Goal: Information Seeking & Learning: Understand process/instructions

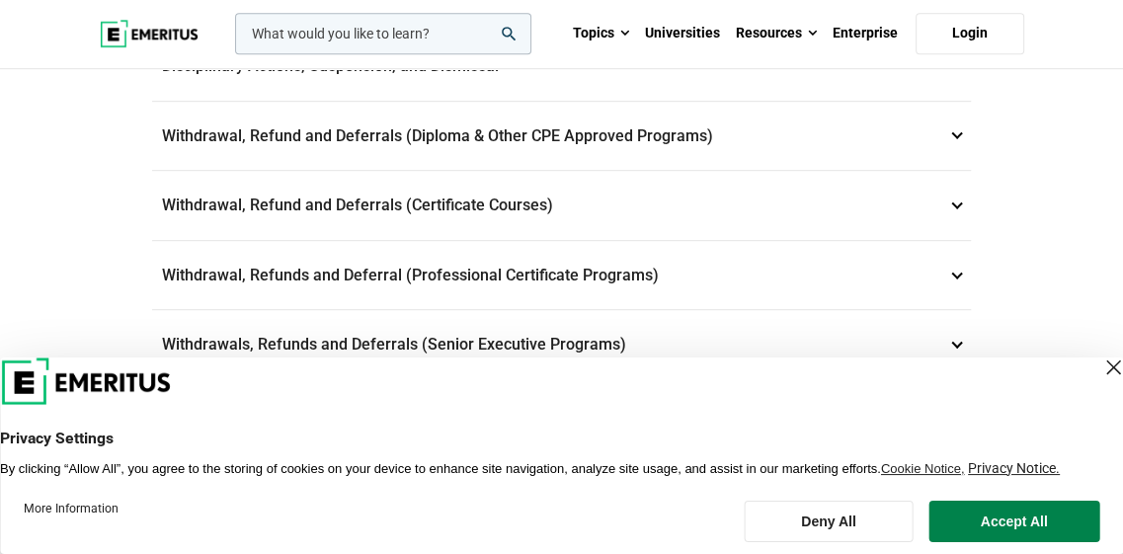
scroll to position [905, 0]
click at [505, 203] on p "Withdrawal, Refund and Deferrals (Certificate Courses) 7" at bounding box center [561, 204] width 819 height 69
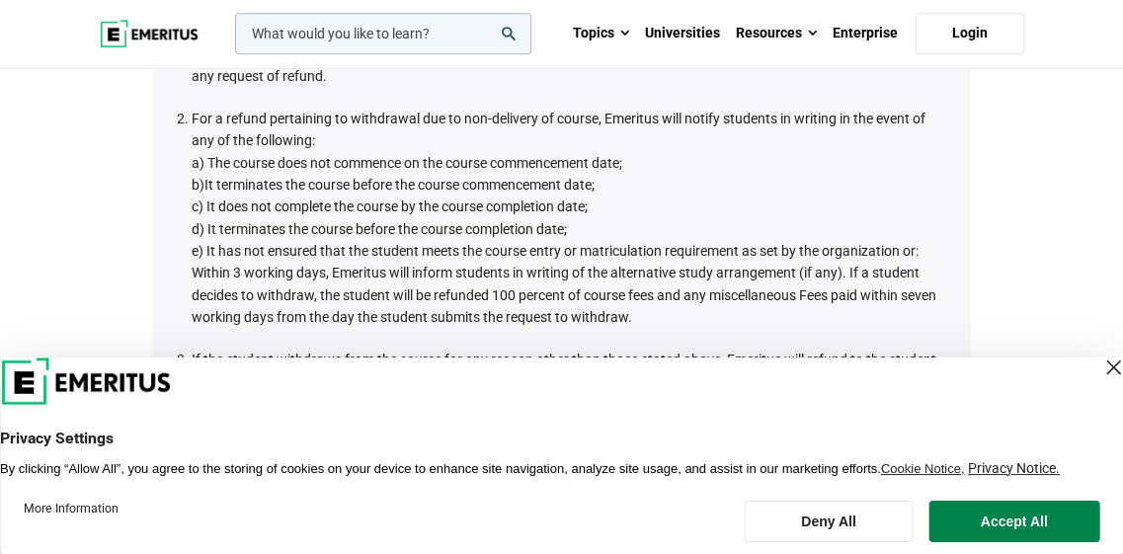
scroll to position [798, 0]
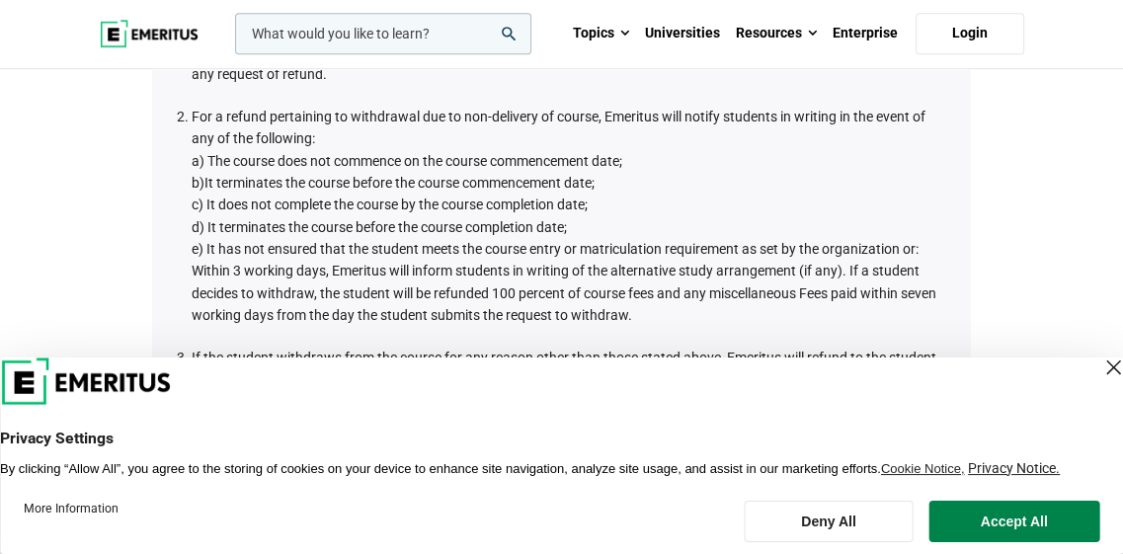
click at [559, 183] on span "b)It terminates the course before the course commencement date;" at bounding box center [393, 183] width 403 height 16
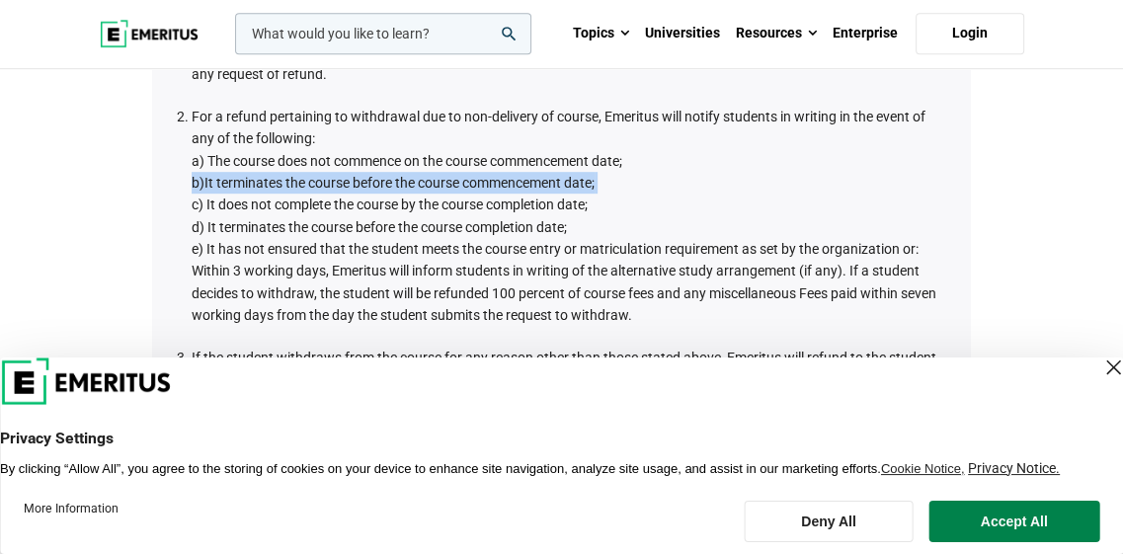
click at [559, 183] on span "b)It terminates the course before the course commencement date;" at bounding box center [393, 183] width 403 height 16
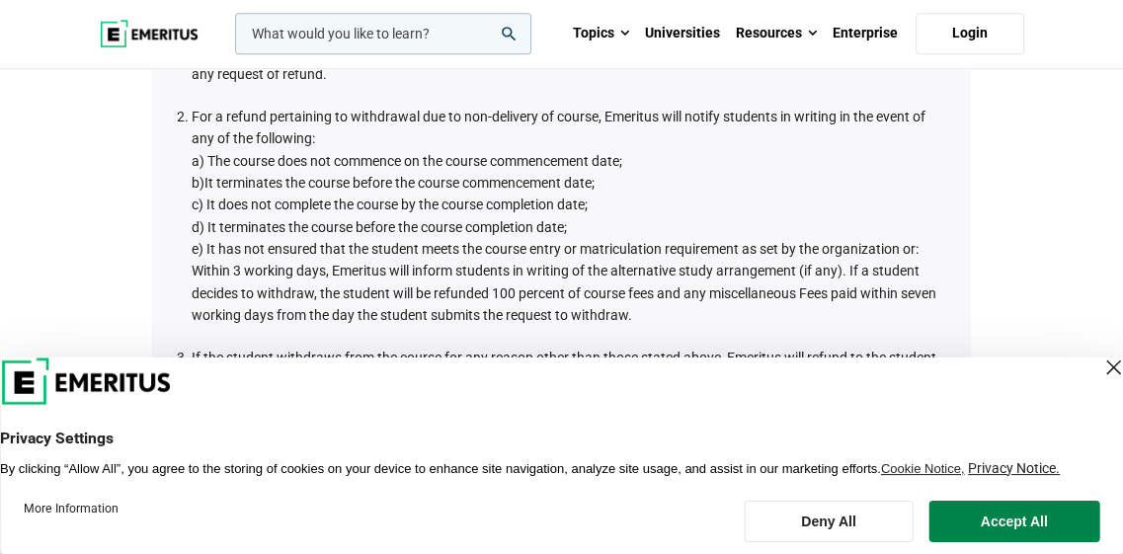
click at [559, 197] on span "c) It does not complete the course by the course completion date;" at bounding box center [390, 205] width 396 height 16
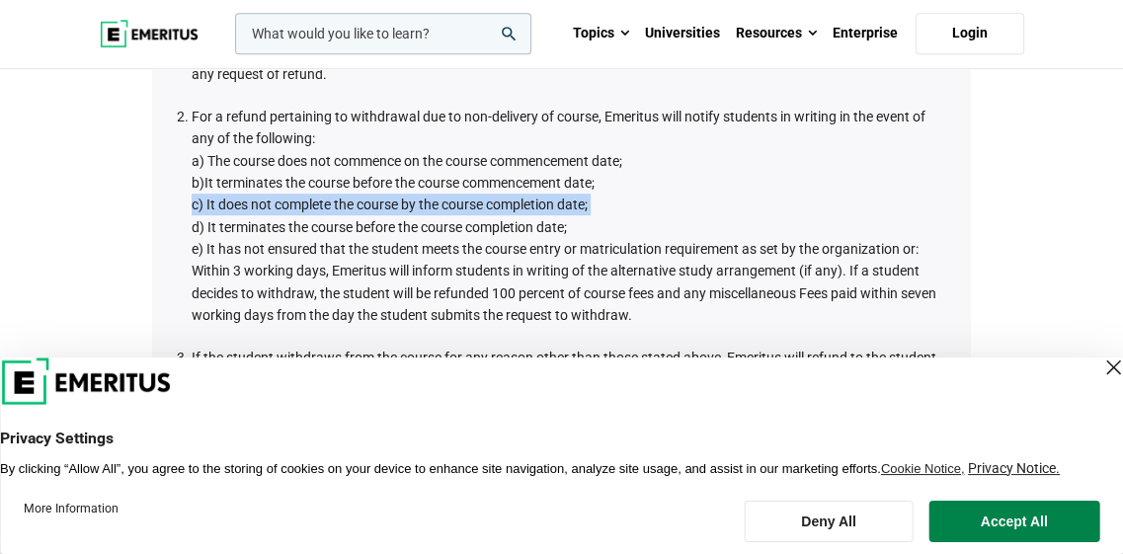
click at [559, 197] on span "c) It does not complete the course by the course completion date;" at bounding box center [390, 205] width 396 height 16
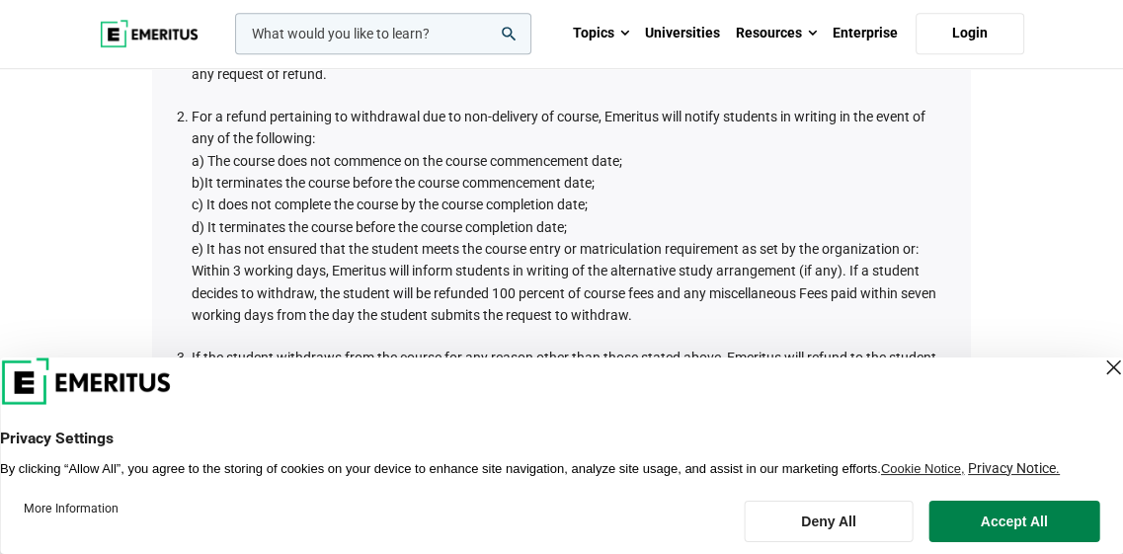
click at [543, 225] on span "d) It terminates the course before the course completion date;" at bounding box center [379, 227] width 375 height 16
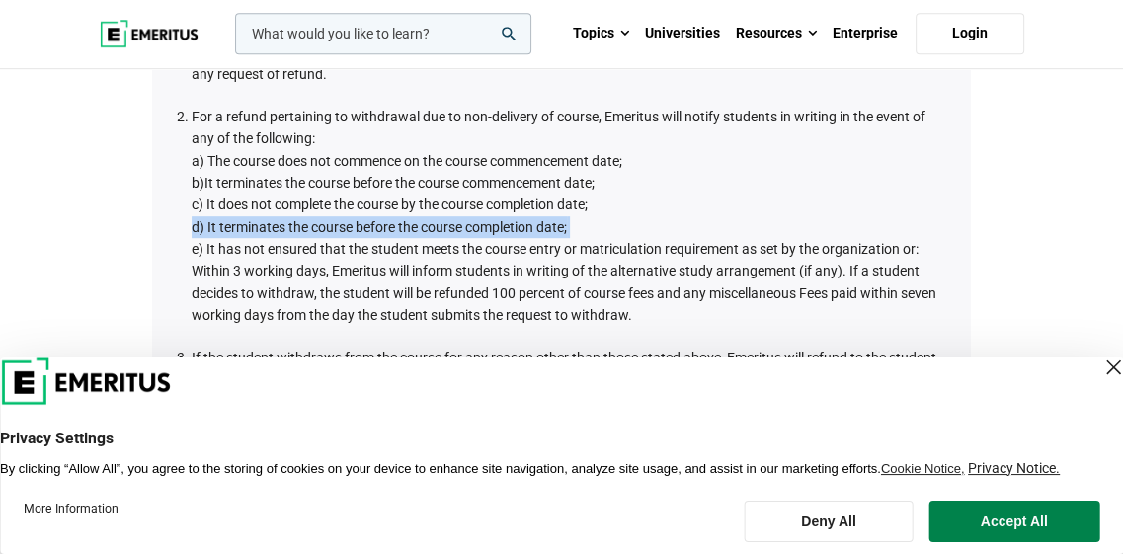
click at [543, 225] on span "d) It terminates the course before the course completion date;" at bounding box center [379, 227] width 375 height 16
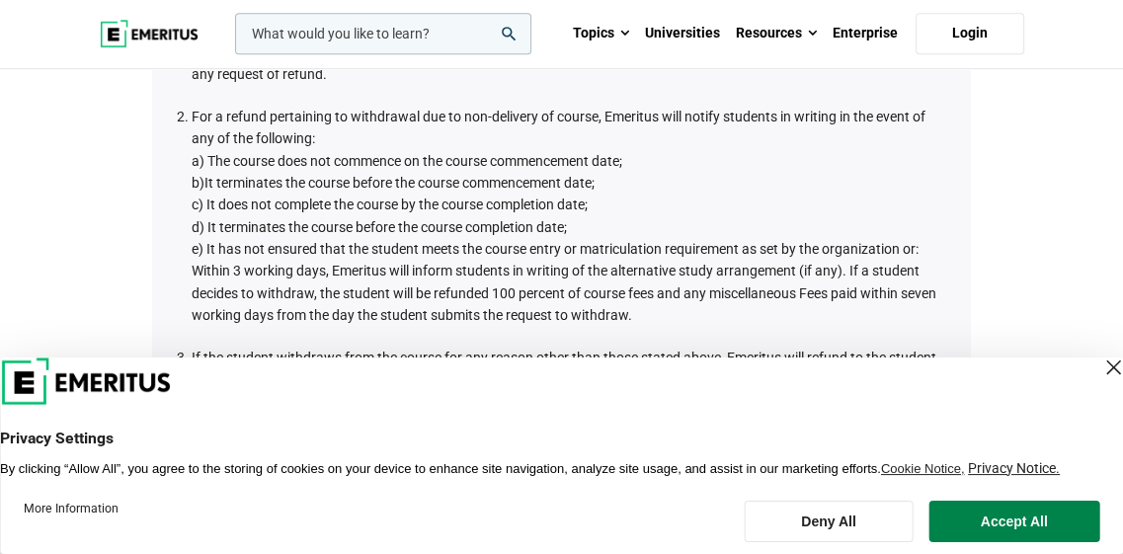
click at [547, 244] on span "e) It has not ensured that the student meets the course entry or matriculation …" at bounding box center [555, 249] width 727 height 16
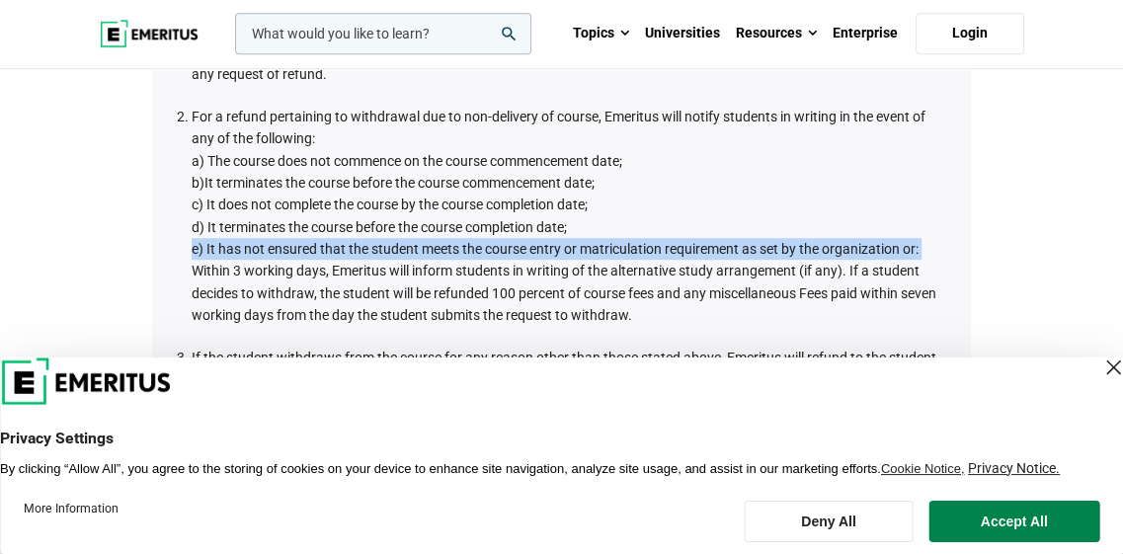
click at [547, 244] on span "e) It has not ensured that the student meets the course entry or matriculation …" at bounding box center [555, 249] width 727 height 16
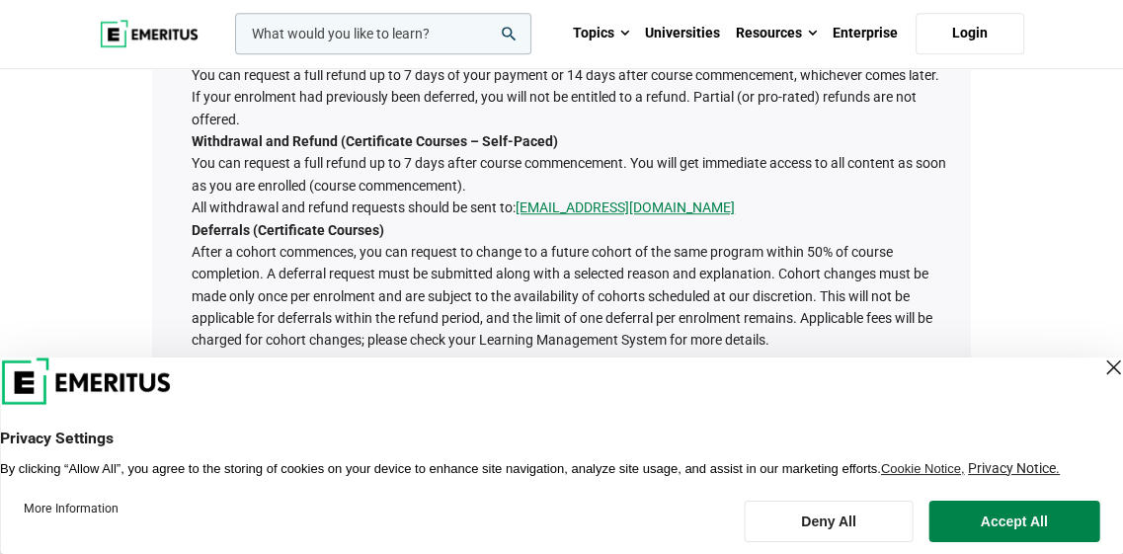
scroll to position [1147, 0]
click at [485, 242] on li "If the student withdraws from the course for any reason other than those stated…" at bounding box center [571, 300] width 759 height 607
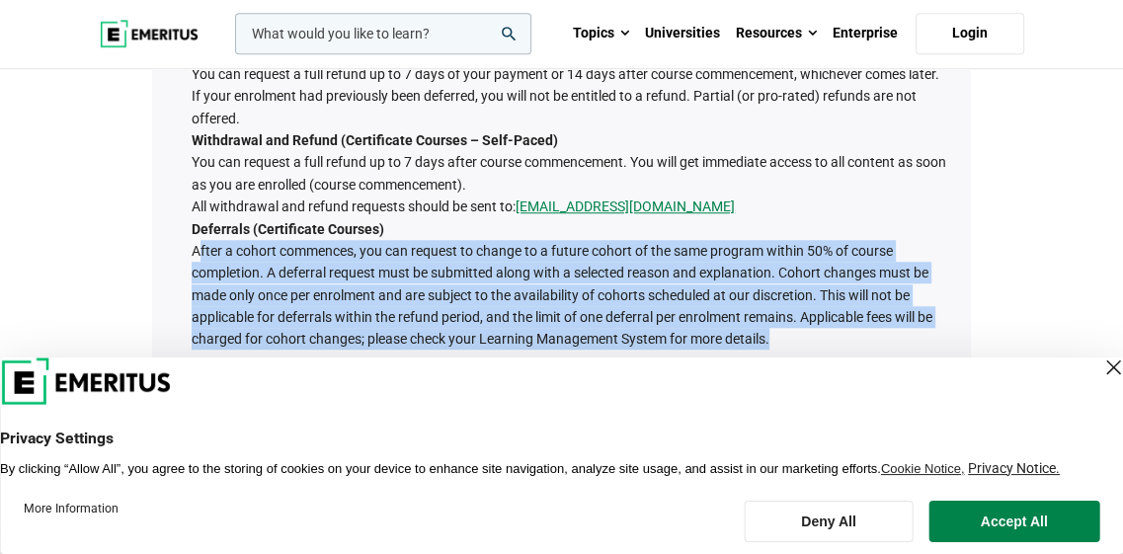
click at [485, 242] on li "If the student withdraws from the course for any reason other than those stated…" at bounding box center [571, 300] width 759 height 607
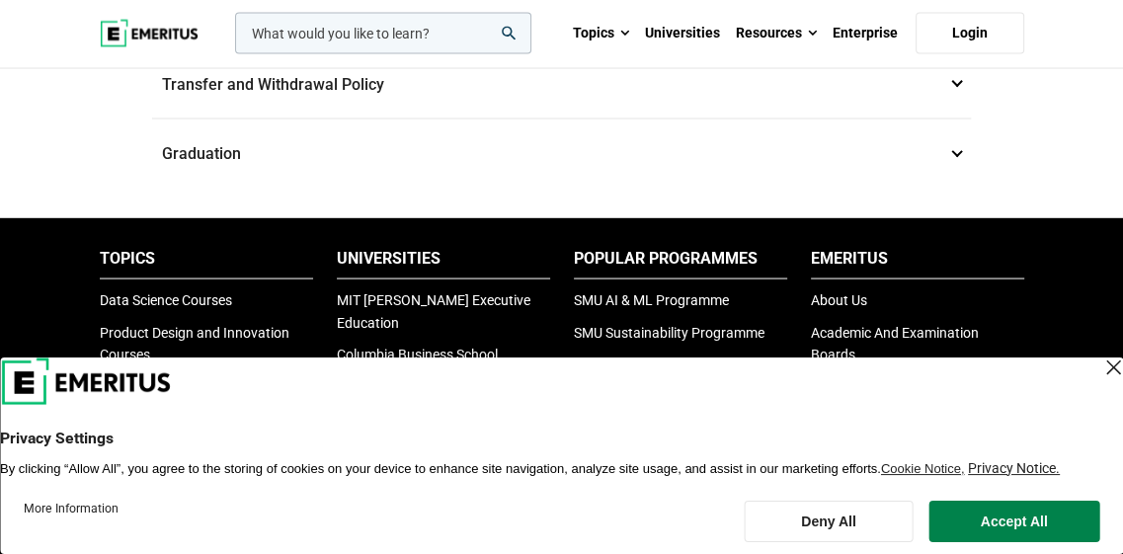
scroll to position [2900, 0]
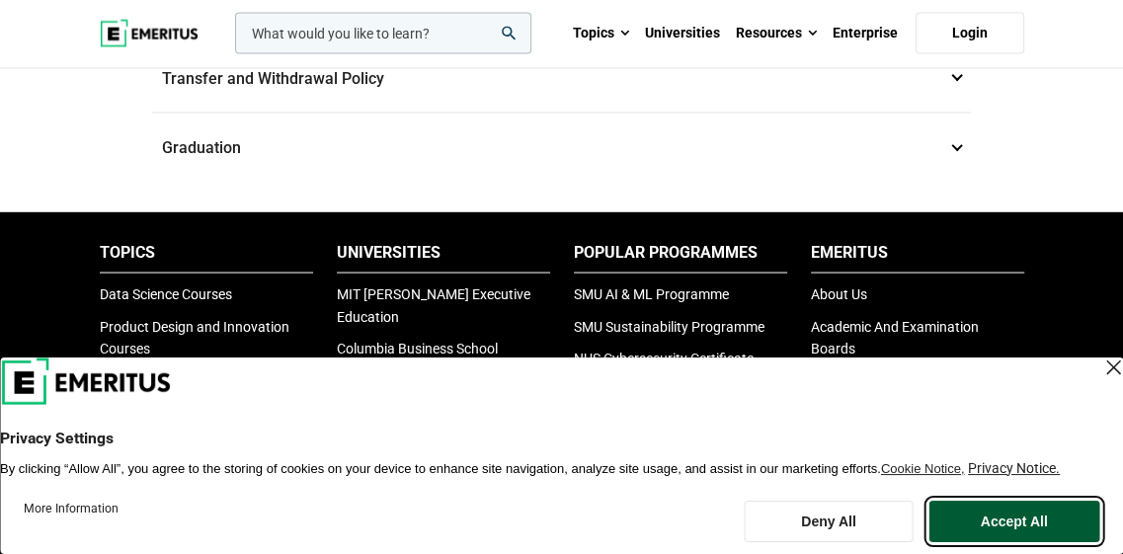
click at [1029, 523] on button "Accept All" at bounding box center [1013, 521] width 171 height 41
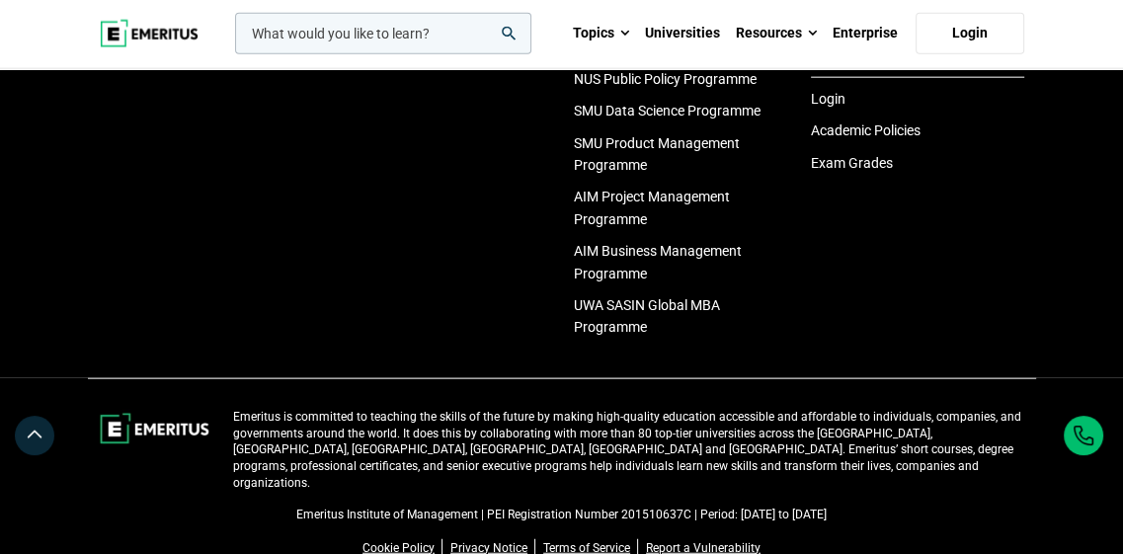
scroll to position [3746, 0]
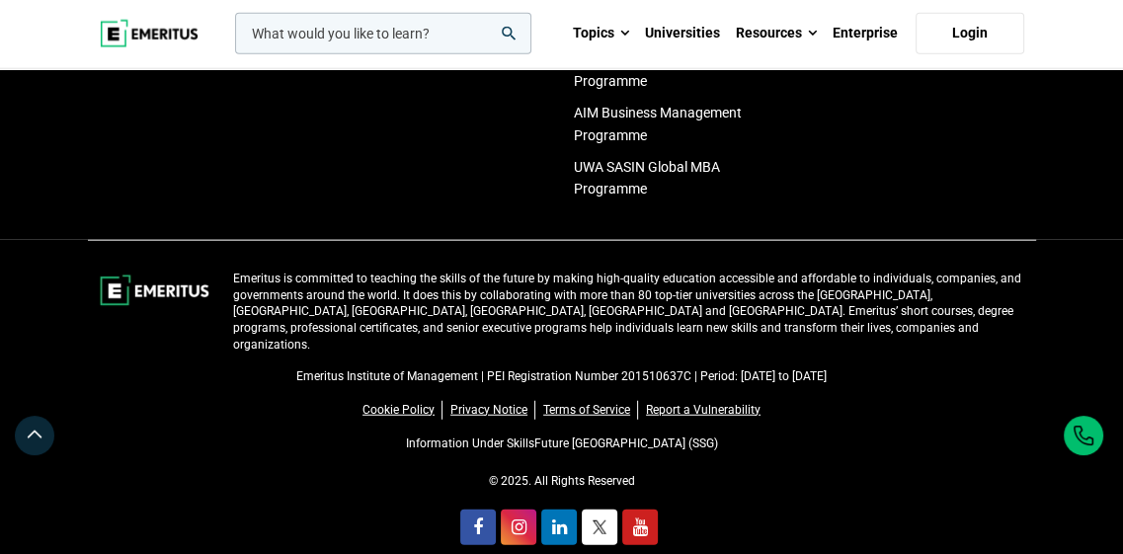
click at [540, 297] on p "Emeritus is committed to teaching the skills of the future by making high-quali…" at bounding box center [628, 312] width 791 height 83
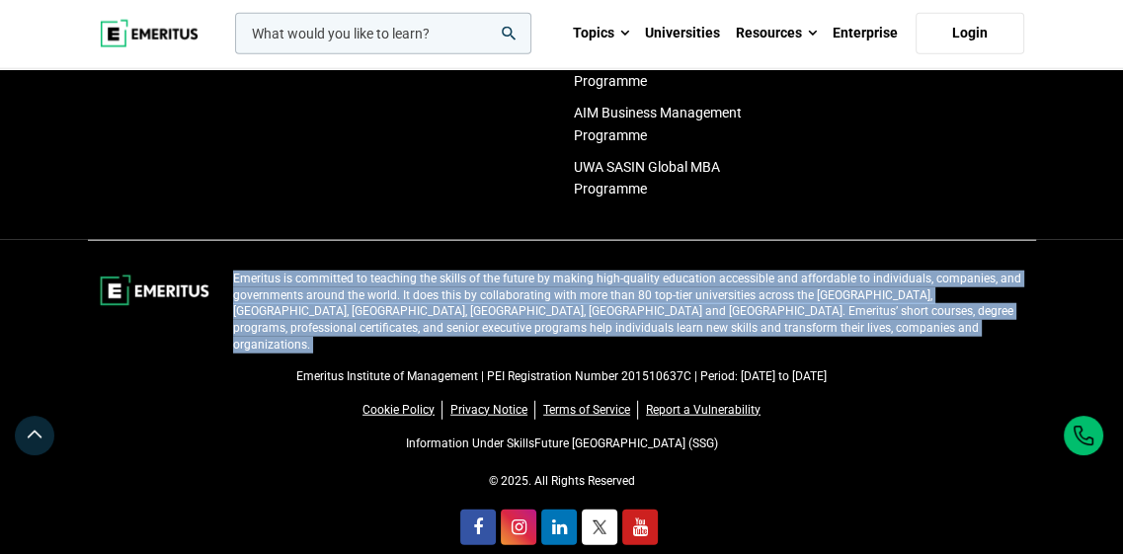
click at [540, 297] on p "Emeritus is committed to teaching the skills of the future by making high-quali…" at bounding box center [628, 312] width 791 height 83
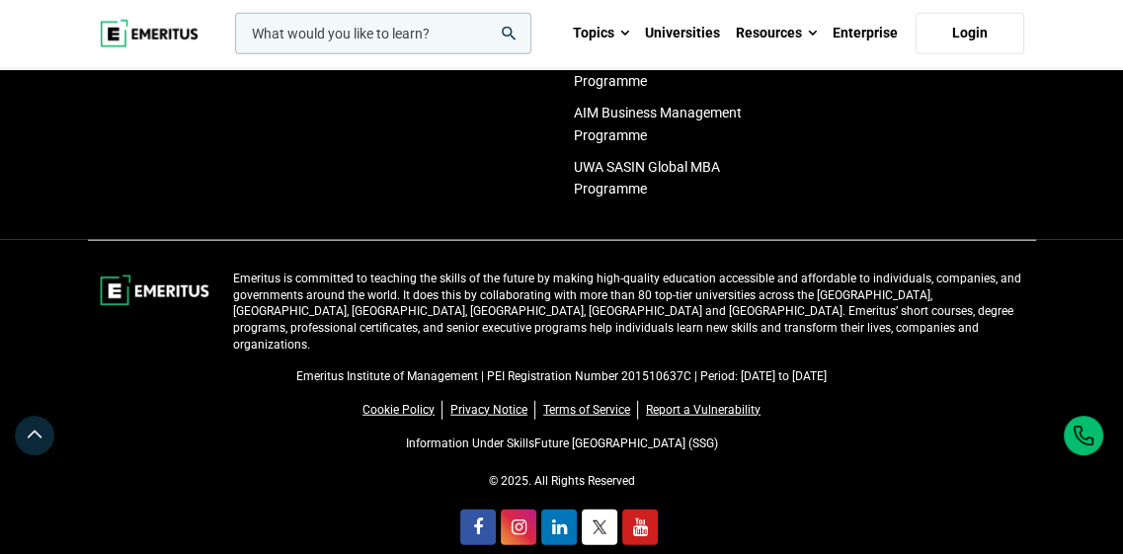
click at [529, 368] on p "Emeritus Institute of Management | PEI Registration Number 201510637C | Period:…" at bounding box center [562, 376] width 924 height 17
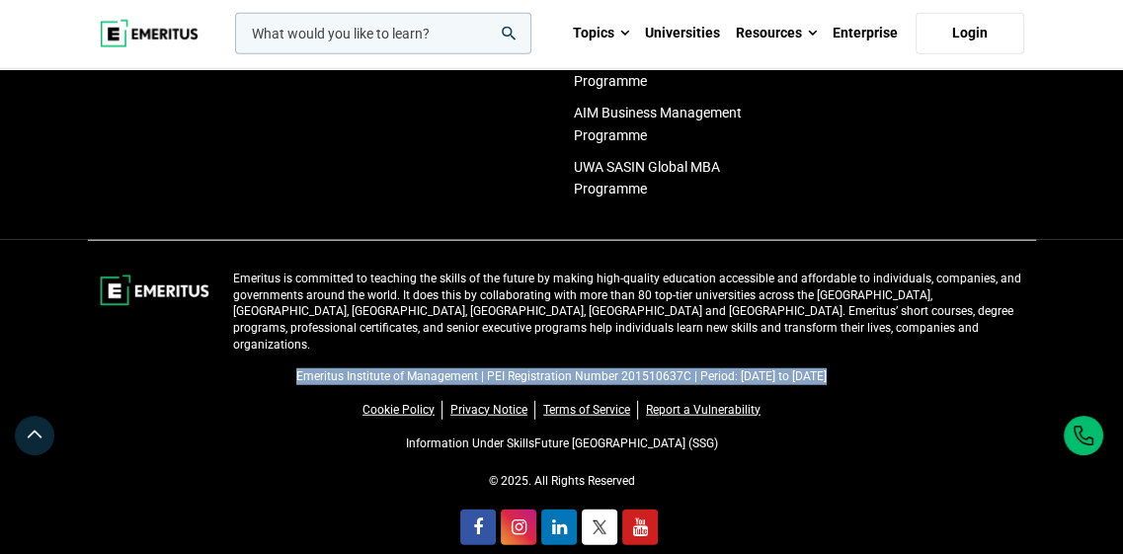
click at [529, 368] on p "Emeritus Institute of Management | PEI Registration Number 201510637C | Period:…" at bounding box center [562, 376] width 924 height 17
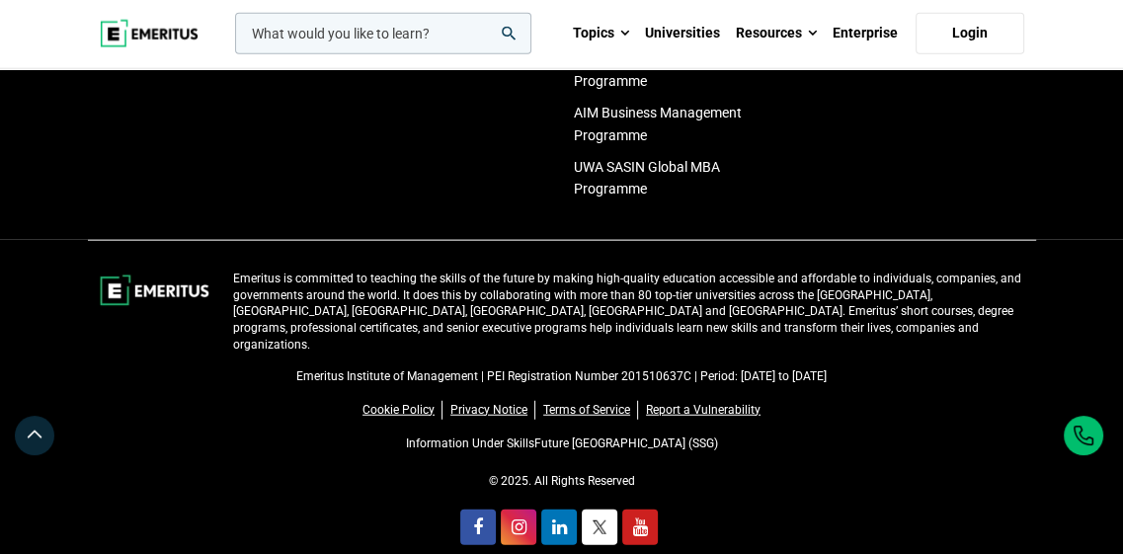
click at [565, 473] on p "© 2025. All Rights Reserved" at bounding box center [562, 481] width 924 height 17
